Goal: Task Accomplishment & Management: Complete application form

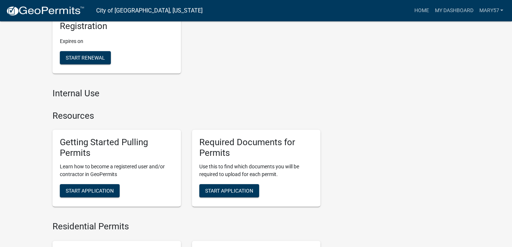
scroll to position [220, 0]
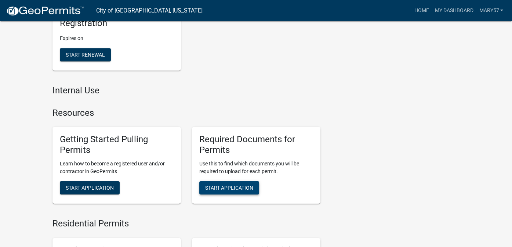
click at [228, 187] on span "Start Application" at bounding box center [229, 188] width 48 height 6
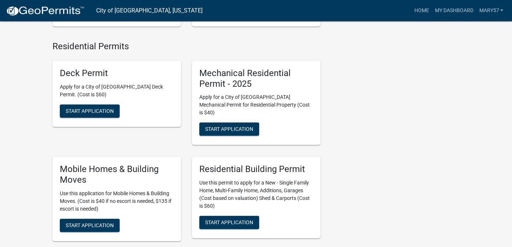
scroll to position [404, 0]
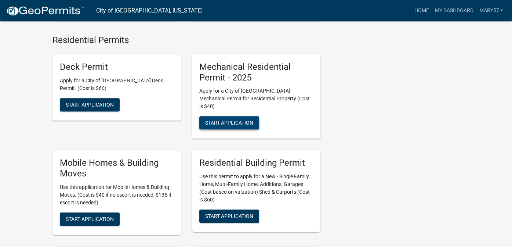
click at [228, 120] on span "Start Application" at bounding box center [229, 123] width 48 height 6
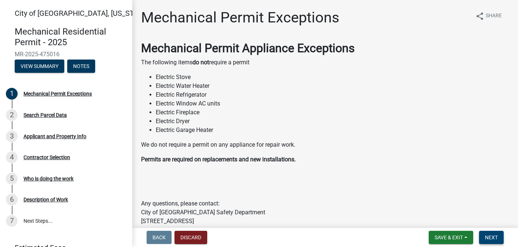
click at [486, 232] on button "Next" at bounding box center [491, 237] width 25 height 13
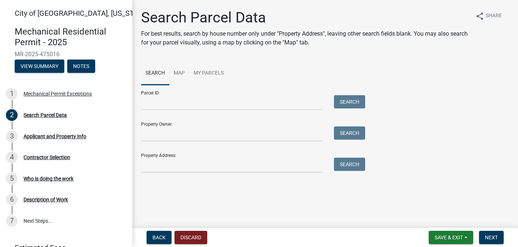
click at [165, 156] on div "Property Address: Search" at bounding box center [251, 159] width 220 height 25
click at [153, 163] on input "Property Address:" at bounding box center [232, 165] width 182 height 15
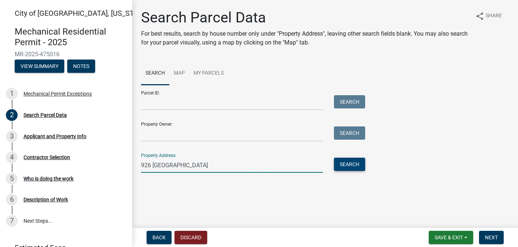
type input "926 [GEOGRAPHIC_DATA]"
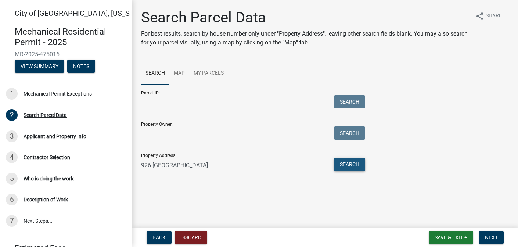
click at [339, 163] on button "Search" at bounding box center [349, 164] width 31 height 13
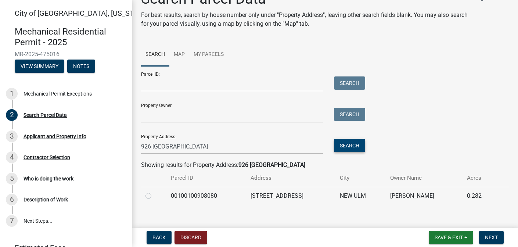
scroll to position [27, 0]
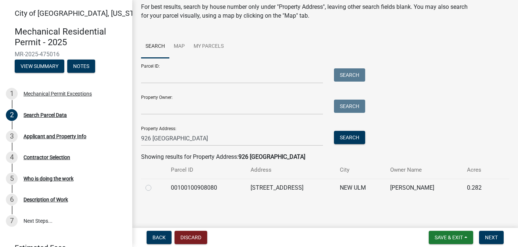
click at [154, 183] on label at bounding box center [154, 183] width 0 height 0
click at [154, 187] on input "radio" at bounding box center [156, 185] width 5 height 5
radio input "true"
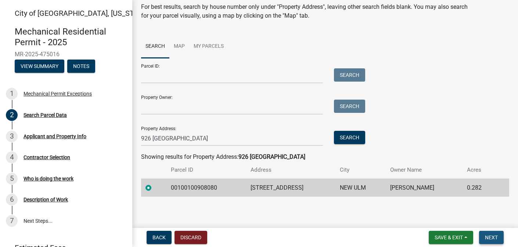
click at [488, 236] on span "Next" at bounding box center [491, 237] width 13 height 6
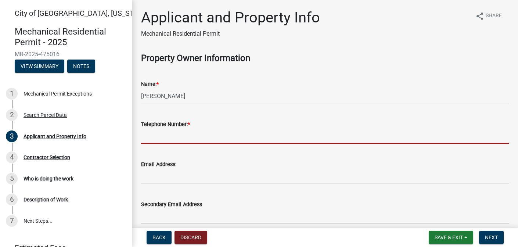
click at [182, 138] on input "Telephone Number: *" at bounding box center [325, 136] width 368 height 15
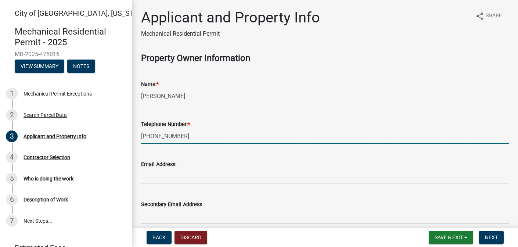
type input "[PHONE_NUMBER]"
click at [315, 155] on div "Email Address:" at bounding box center [325, 166] width 368 height 34
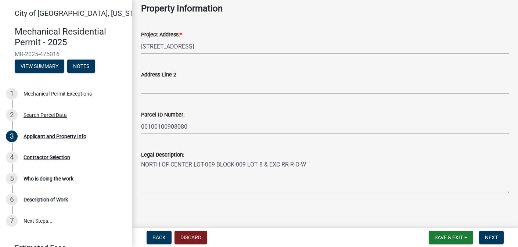
scroll to position [229, 0]
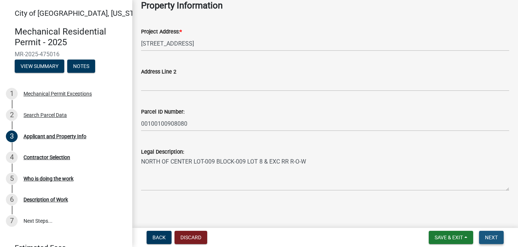
click at [491, 237] on span "Next" at bounding box center [491, 237] width 13 height 6
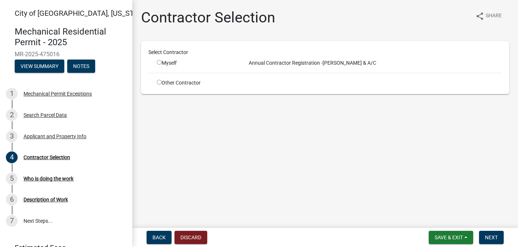
click at [157, 82] on input "radio" at bounding box center [159, 82] width 5 height 5
radio input "true"
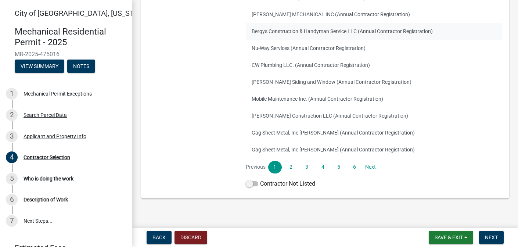
scroll to position [141, 0]
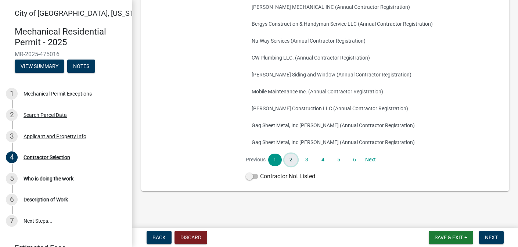
click at [289, 158] on link "2" at bounding box center [290, 159] width 13 height 12
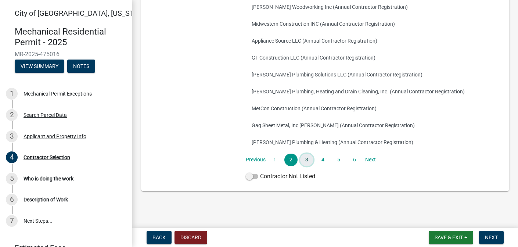
click at [303, 158] on link "3" at bounding box center [306, 159] width 13 height 12
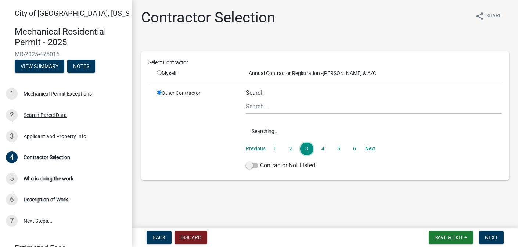
scroll to position [0, 0]
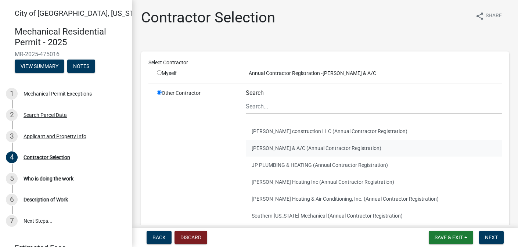
click at [291, 148] on button "[PERSON_NAME] & A/C (Annual Contractor Registration)" at bounding box center [374, 148] width 256 height 17
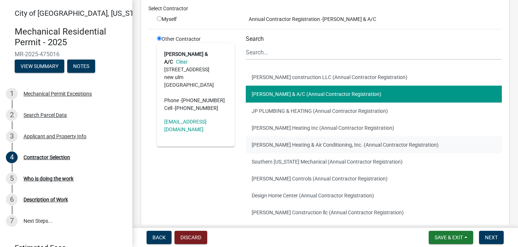
scroll to position [141, 0]
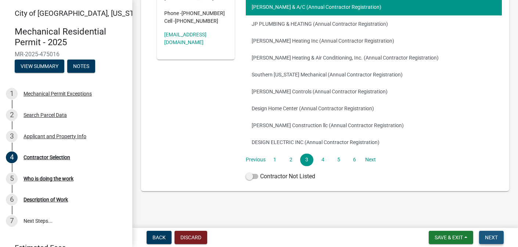
click at [486, 236] on span "Next" at bounding box center [491, 237] width 13 height 6
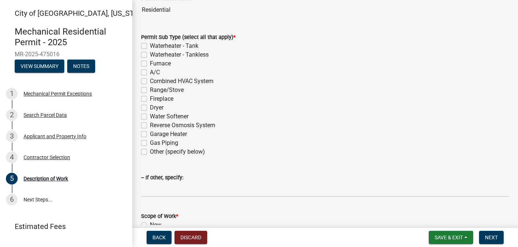
scroll to position [73, 0]
click at [150, 63] on label "Furnace" at bounding box center [160, 64] width 21 height 9
click at [150, 63] on input "Furnace" at bounding box center [152, 62] width 5 height 5
checkbox input "true"
checkbox input "false"
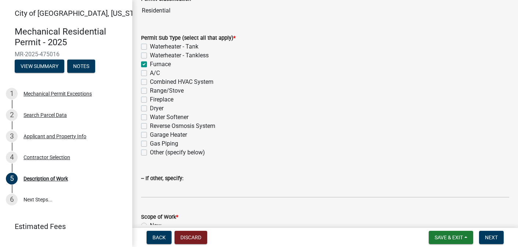
checkbox input "false"
checkbox input "true"
checkbox input "false"
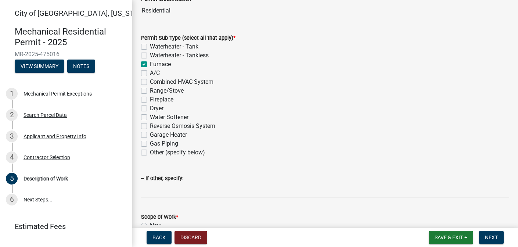
checkbox input "false"
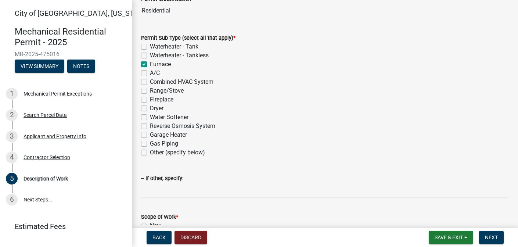
checkbox input "false"
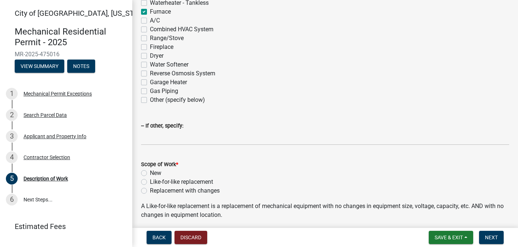
scroll to position [249, 0]
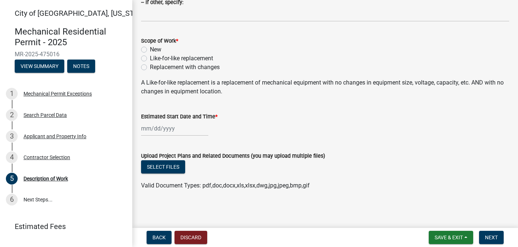
click at [150, 59] on label "Like-for-like replacement" at bounding box center [181, 58] width 63 height 9
click at [150, 59] on input "Like-for-like replacement" at bounding box center [152, 56] width 5 height 5
radio input "true"
click at [157, 131] on div at bounding box center [174, 128] width 67 height 15
select select "9"
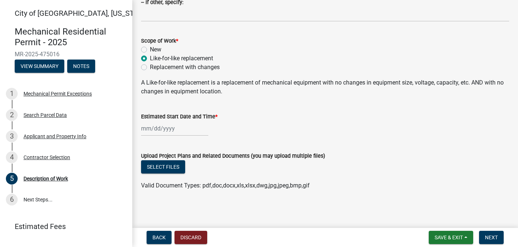
select select "2025"
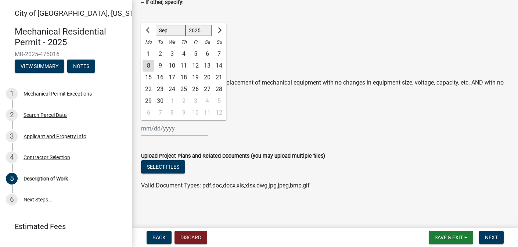
click at [148, 66] on div "8" at bounding box center [148, 66] width 12 height 12
type input "[DATE]"
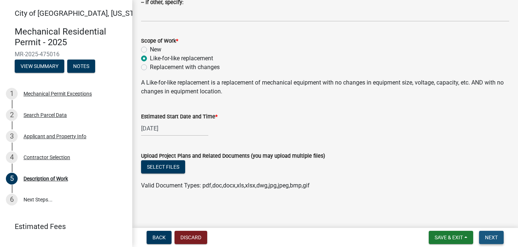
click at [492, 238] on span "Next" at bounding box center [491, 237] width 13 height 6
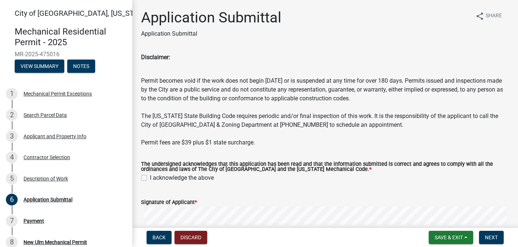
click at [140, 174] on div "The undersigned acknowledges that this application has been read and that the i…" at bounding box center [324, 167] width 379 height 29
click at [150, 178] on label "I acknowledge the above" at bounding box center [182, 177] width 64 height 9
click at [150, 178] on input "I acknowledge the above" at bounding box center [152, 175] width 5 height 5
checkbox input "true"
drag, startPoint x: 229, startPoint y: 201, endPoint x: 257, endPoint y: 188, distance: 31.4
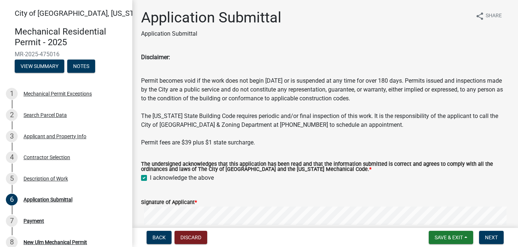
click at [257, 188] on wm-data-entity-input-list "Disclaimer: Permit becomes void if the work does not begin [DATE] or is suspend…" at bounding box center [325, 247] width 368 height 388
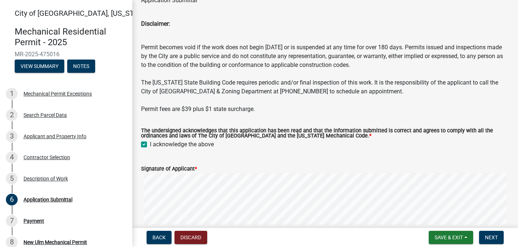
scroll to position [110, 0]
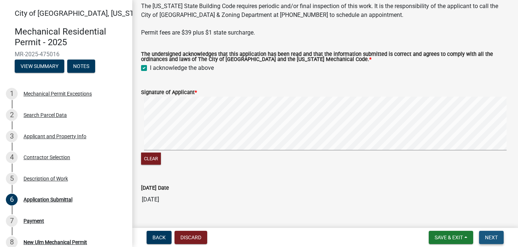
click at [479, 233] on button "Next" at bounding box center [491, 237] width 25 height 13
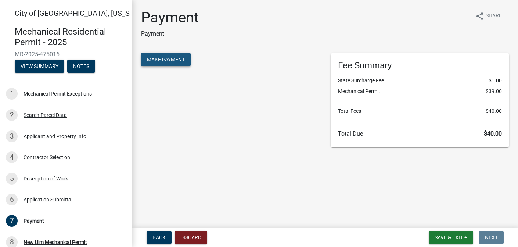
click at [160, 53] on button "Make Payment" at bounding box center [166, 59] width 50 height 13
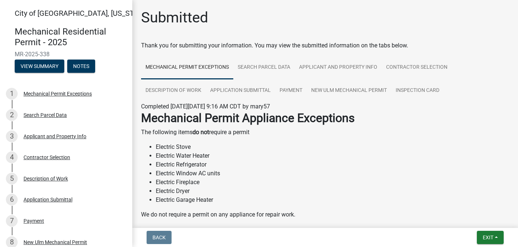
scroll to position [131, 0]
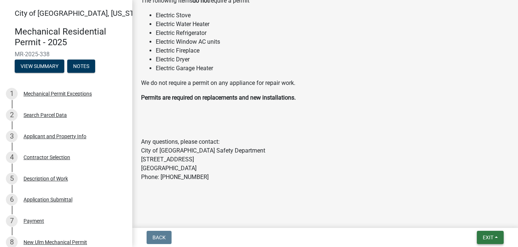
click at [482, 234] on span "Exit" at bounding box center [487, 237] width 11 height 6
click at [483, 238] on span "Exit" at bounding box center [487, 237] width 11 height 6
click at [489, 236] on span "Exit" at bounding box center [487, 237] width 11 height 6
